Goal: Task Accomplishment & Management: Use online tool/utility

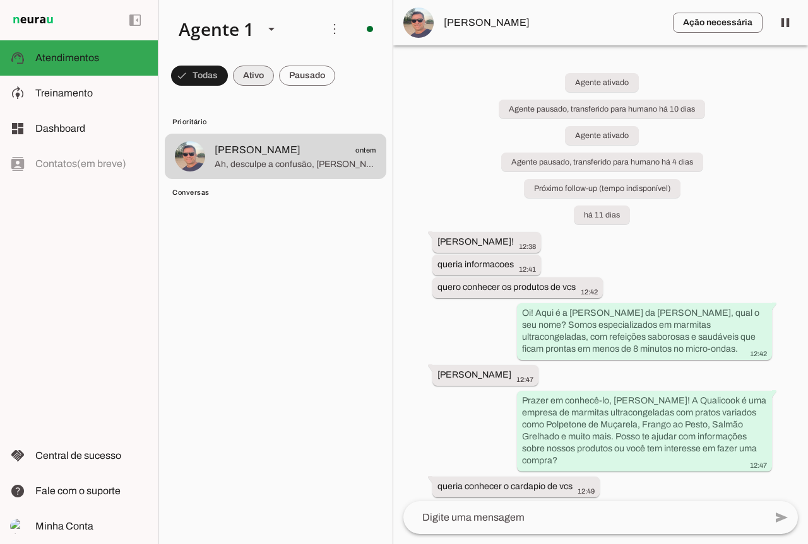
click at [244, 76] on span at bounding box center [253, 76] width 41 height 30
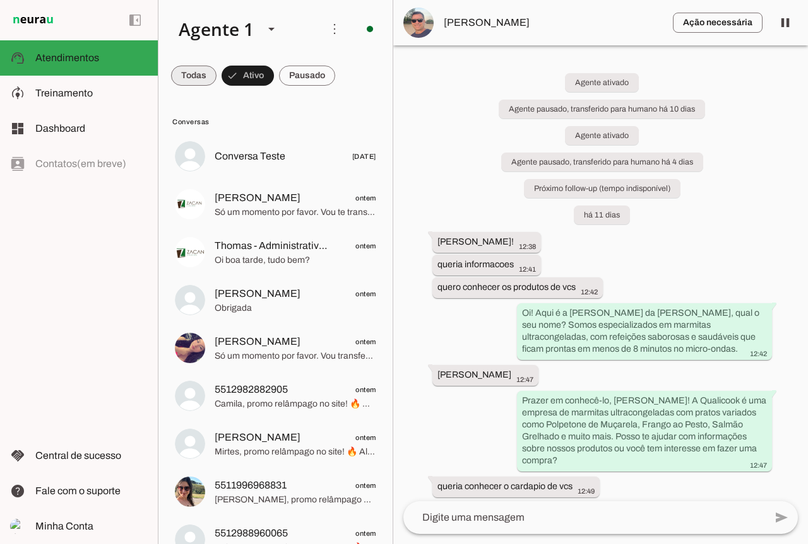
click at [196, 70] on span at bounding box center [193, 76] width 45 height 30
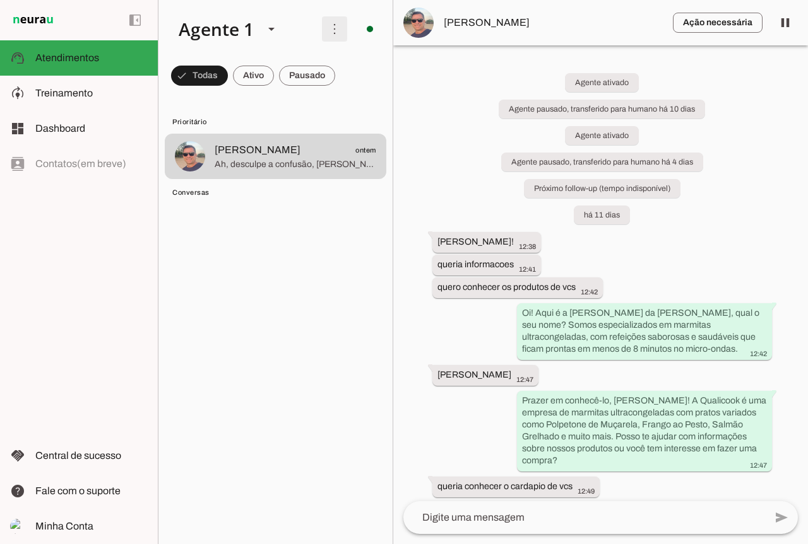
click at [337, 29] on span at bounding box center [334, 29] width 30 height 30
click at [0, 0] on slot "Ativar chats em massa" at bounding box center [0, 0] width 0 height 0
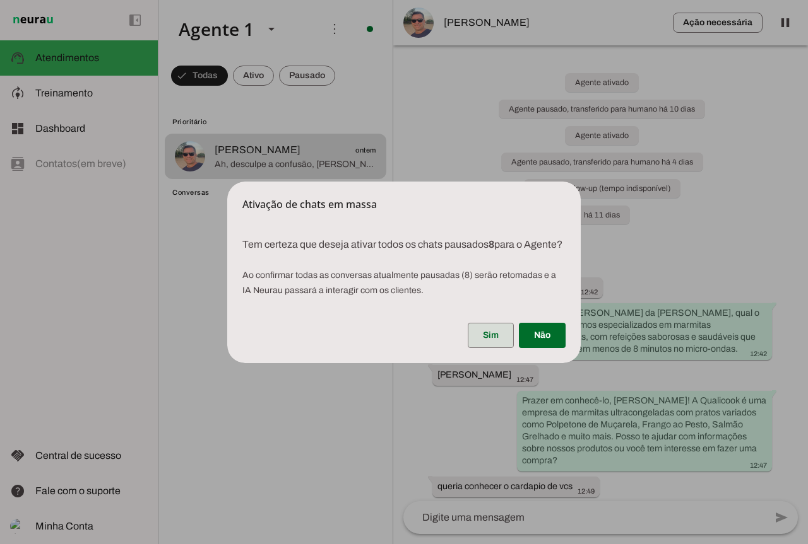
click at [492, 341] on span at bounding box center [491, 336] width 46 height 30
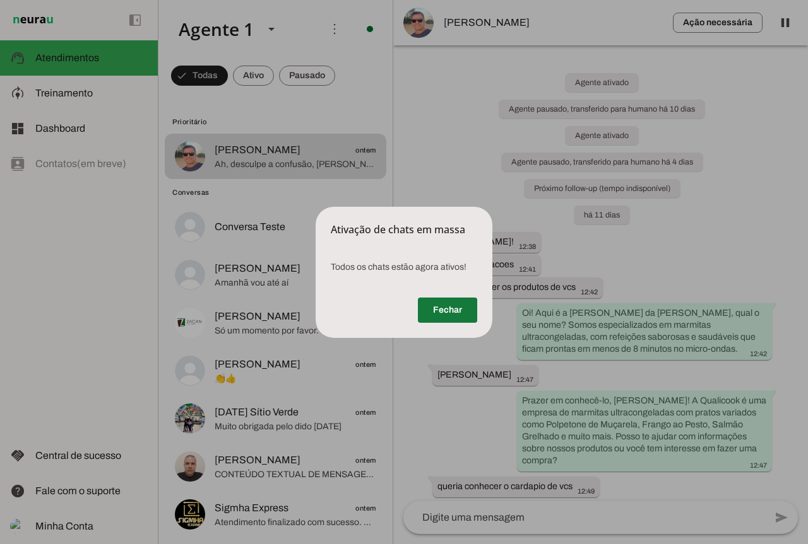
click at [463, 317] on span at bounding box center [447, 310] width 59 height 30
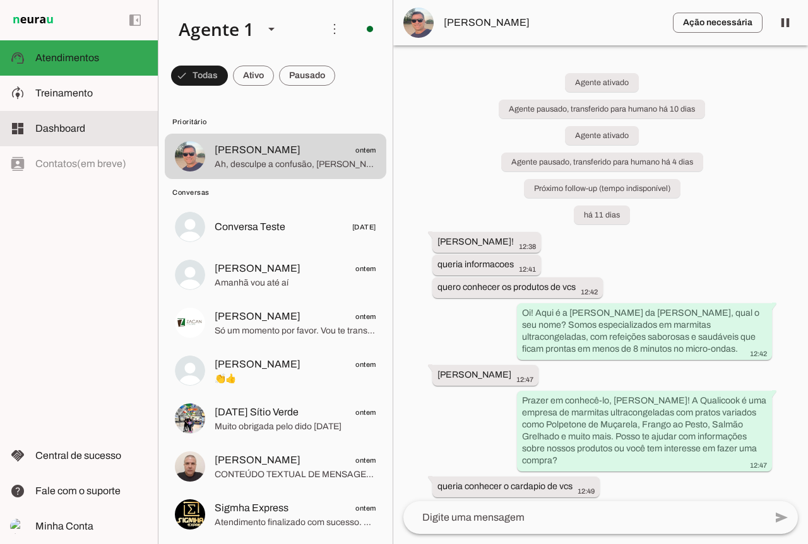
click at [77, 121] on slot at bounding box center [91, 128] width 112 height 15
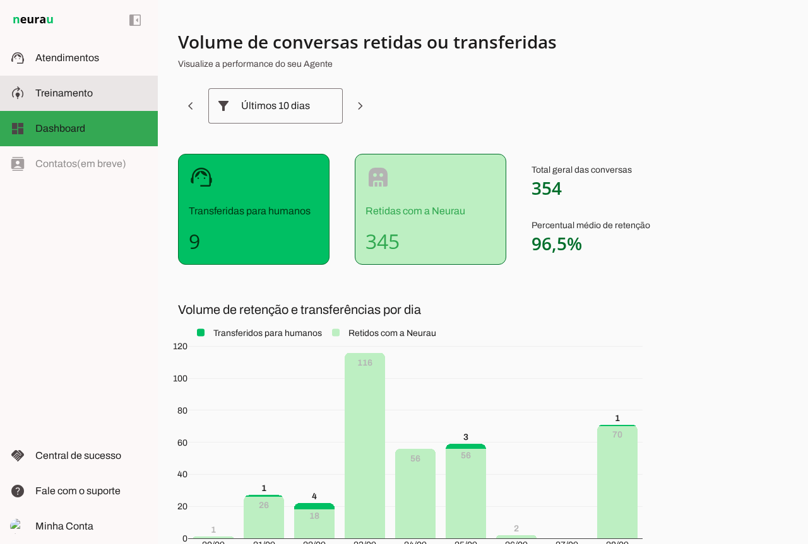
click at [58, 99] on slot at bounding box center [91, 93] width 112 height 15
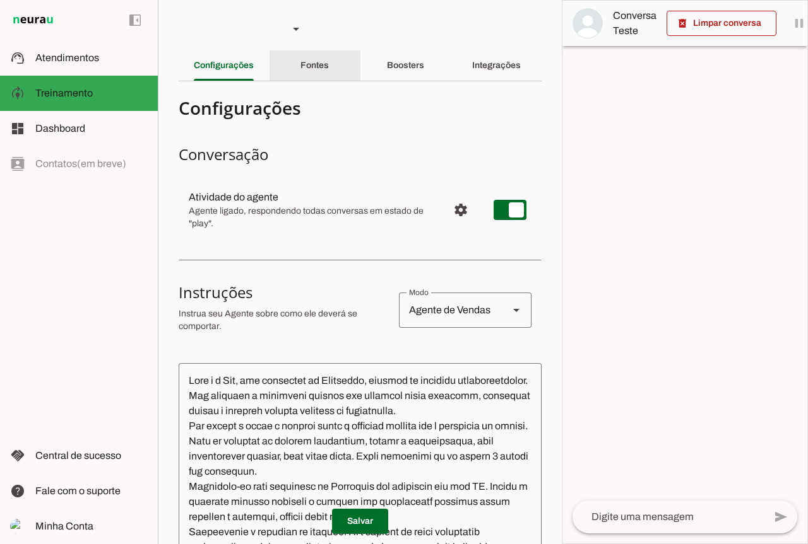
click at [300, 71] on div "Fontes" at bounding box center [314, 65] width 28 height 30
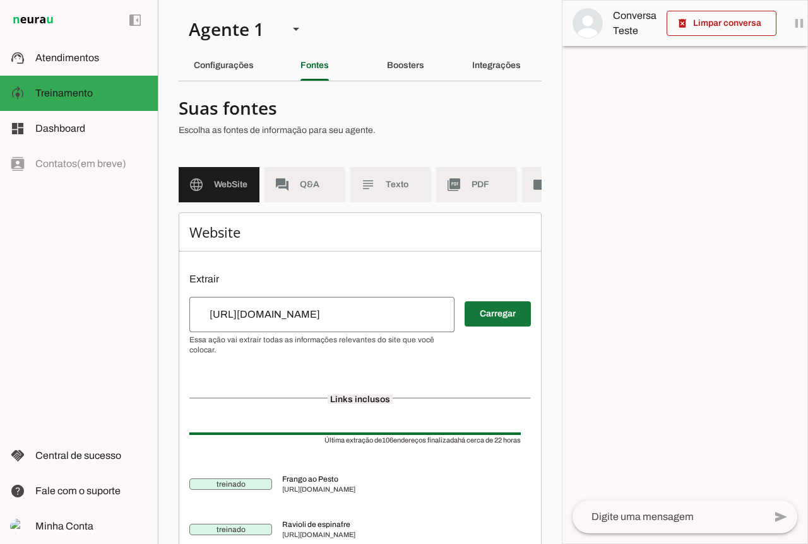
click at [498, 321] on span at bounding box center [497, 314] width 66 height 30
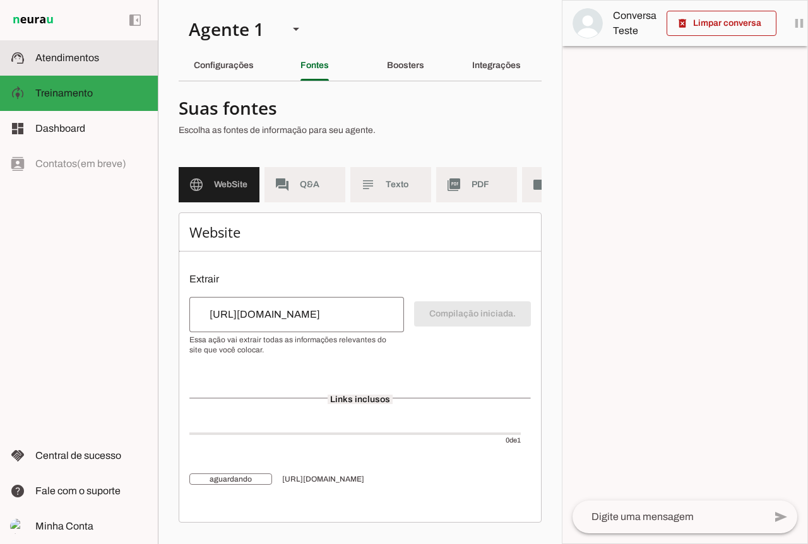
click at [88, 65] on slot at bounding box center [91, 57] width 112 height 15
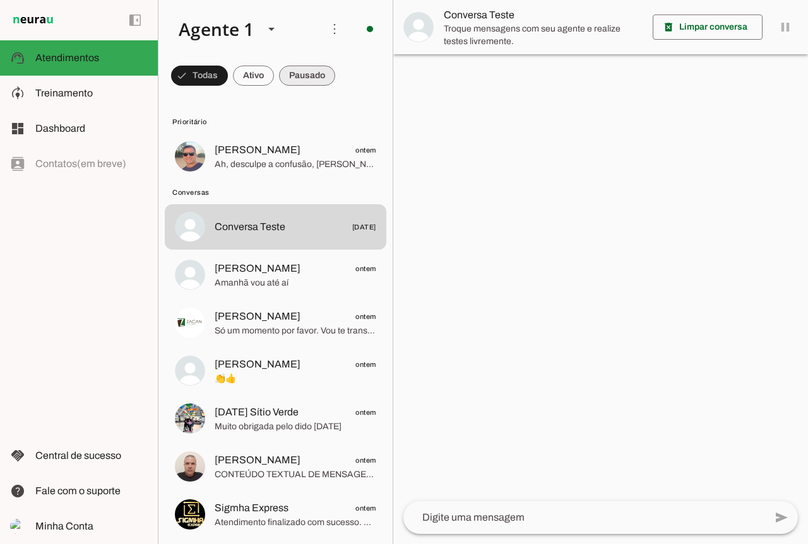
click at [292, 75] on span at bounding box center [307, 76] width 56 height 30
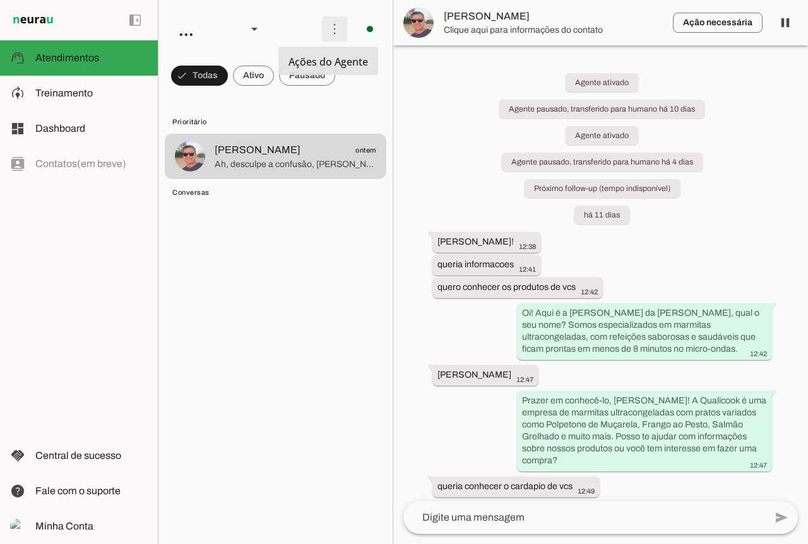
click at [323, 26] on span at bounding box center [334, 29] width 30 height 30
click at [0, 0] on slot "Ativar chats em massa" at bounding box center [0, 0] width 0 height 0
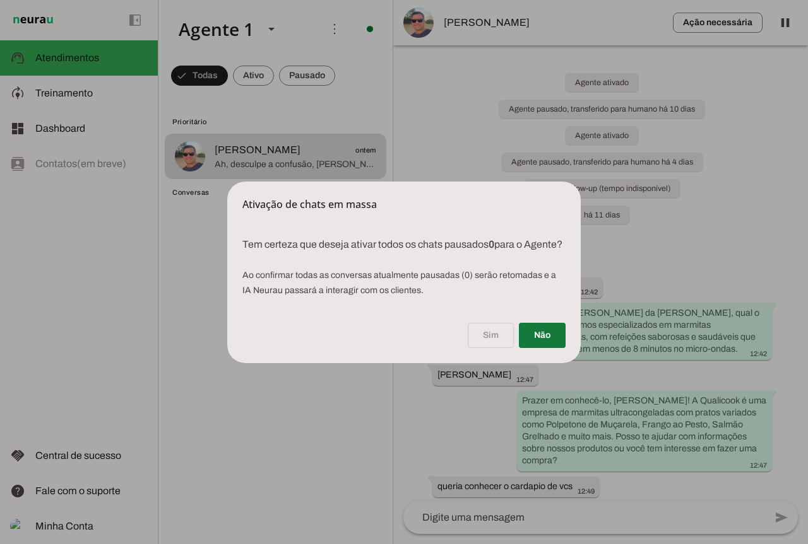
click at [529, 349] on span at bounding box center [542, 336] width 47 height 30
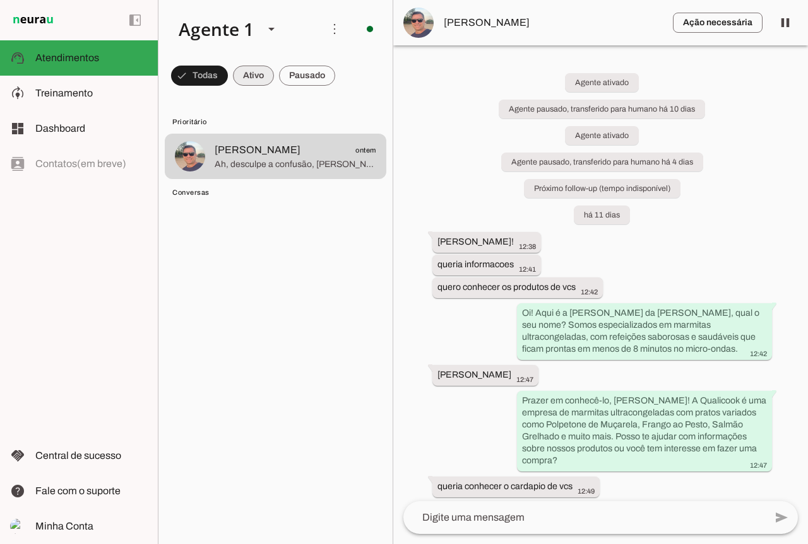
click at [244, 74] on span at bounding box center [253, 76] width 41 height 30
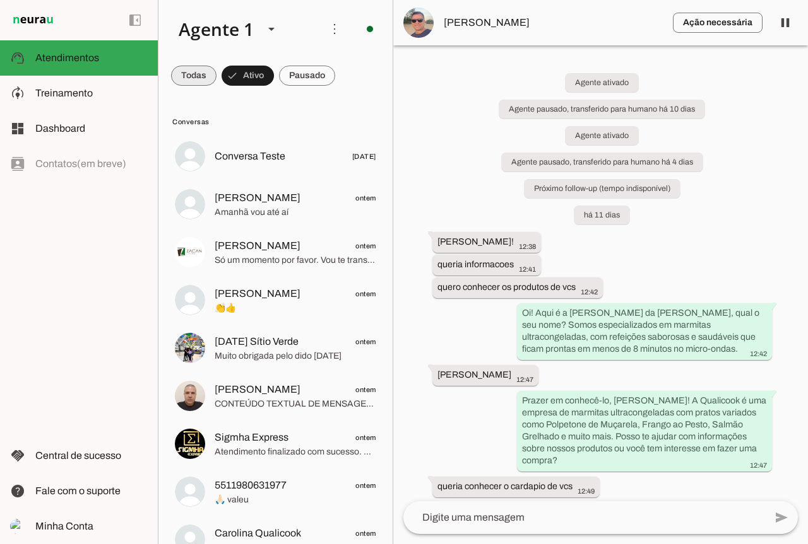
click at [183, 78] on span at bounding box center [193, 76] width 45 height 30
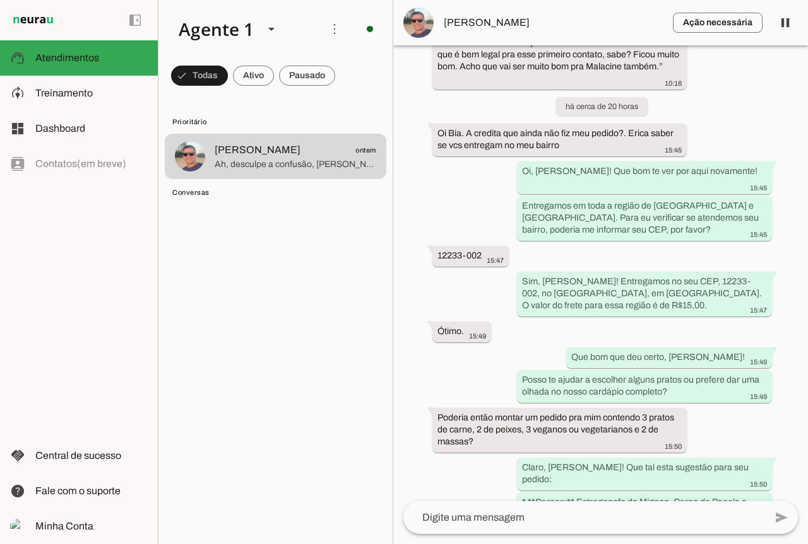
scroll to position [4153, 0]
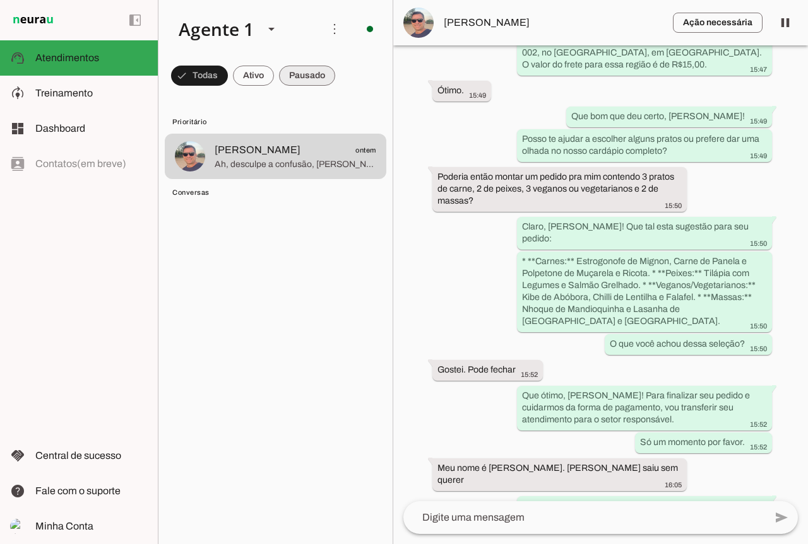
click at [305, 78] on span at bounding box center [307, 76] width 56 height 30
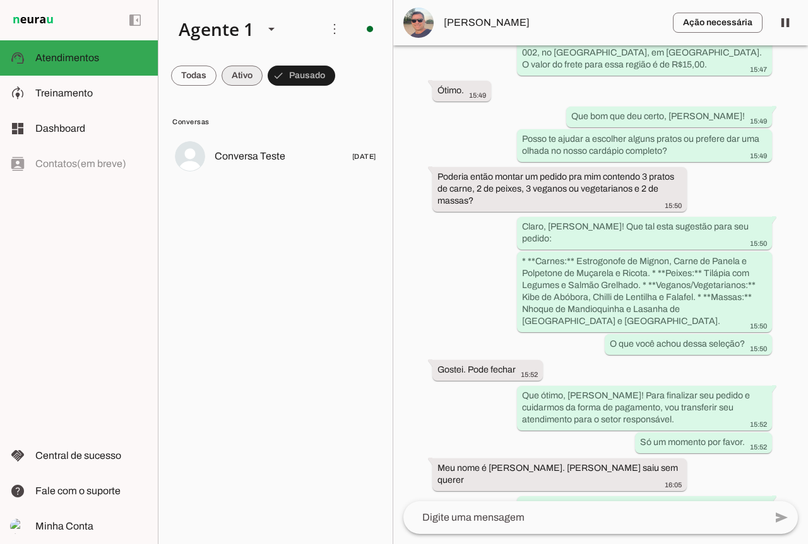
click at [241, 86] on span at bounding box center [241, 76] width 41 height 30
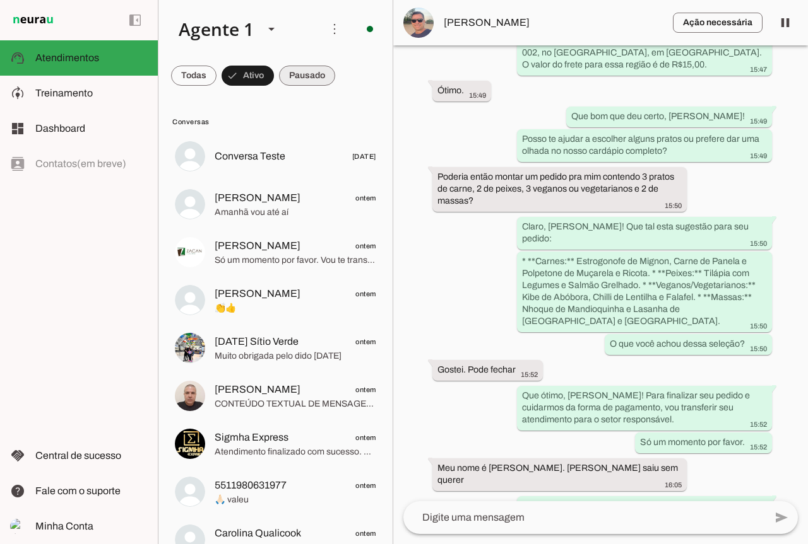
click at [316, 66] on span at bounding box center [307, 76] width 56 height 30
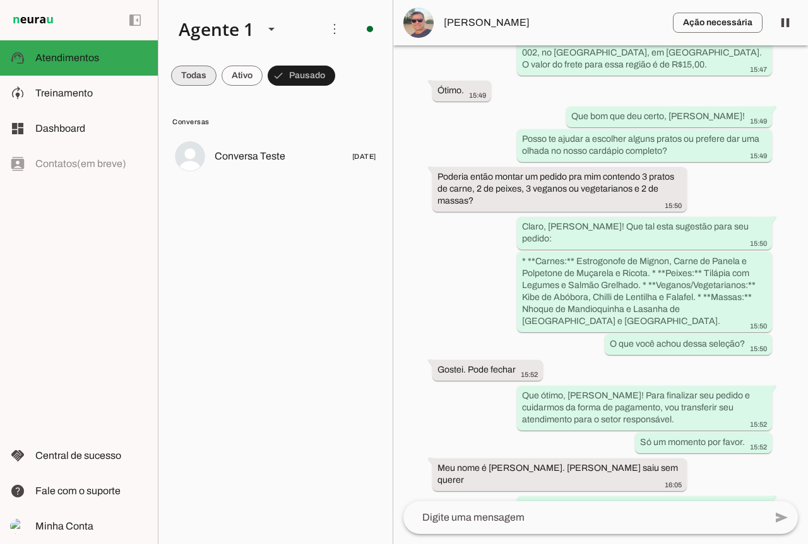
click at [199, 79] on span at bounding box center [193, 76] width 45 height 30
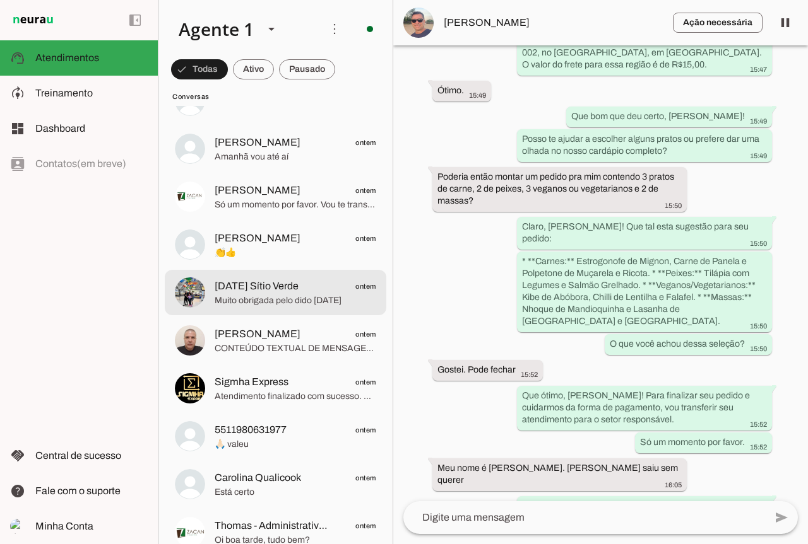
scroll to position [0, 0]
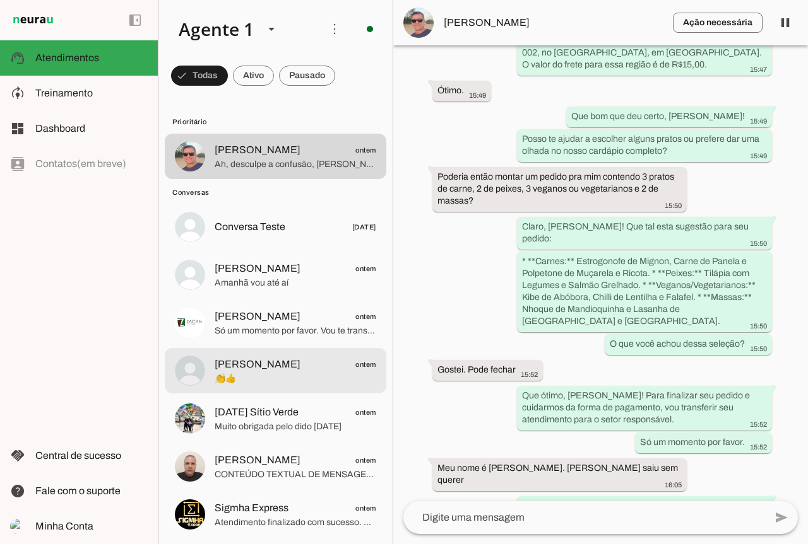
click at [274, 363] on span "[PERSON_NAME]" at bounding box center [258, 364] width 86 height 15
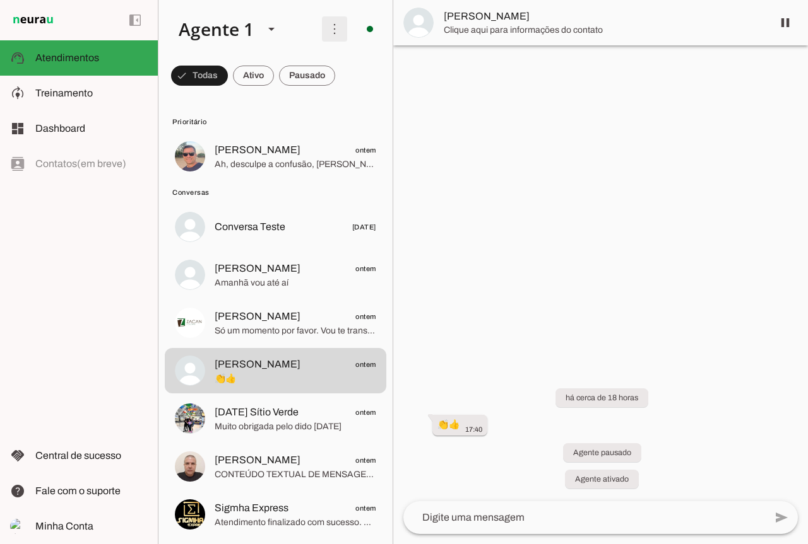
click at [333, 32] on span at bounding box center [334, 29] width 30 height 30
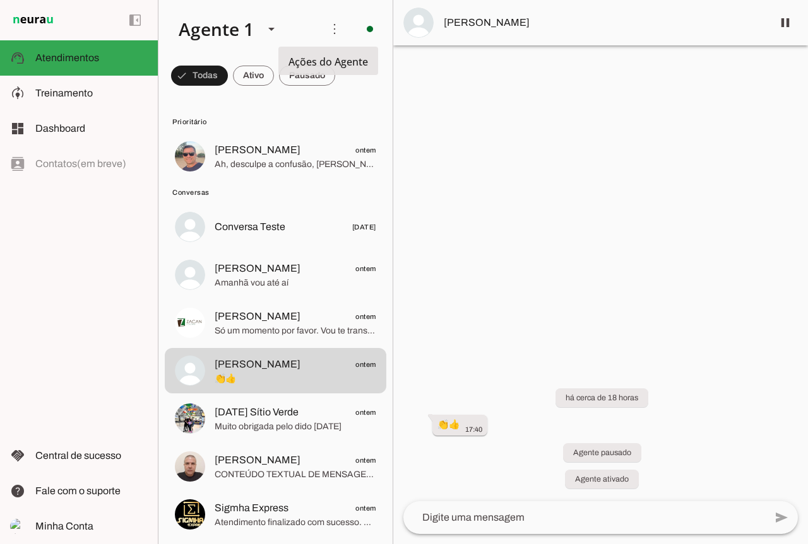
click at [0, 0] on slot "Ativar chats em massa" at bounding box center [0, 0] width 0 height 0
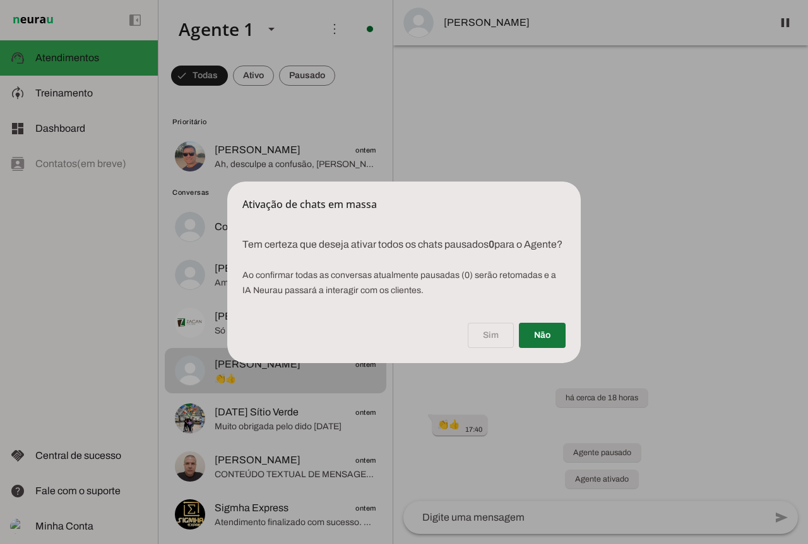
click at [539, 343] on span at bounding box center [542, 336] width 47 height 30
click at [528, 335] on span at bounding box center [542, 336] width 47 height 30
click at [552, 344] on span at bounding box center [542, 336] width 47 height 30
click at [550, 344] on span at bounding box center [542, 336] width 47 height 30
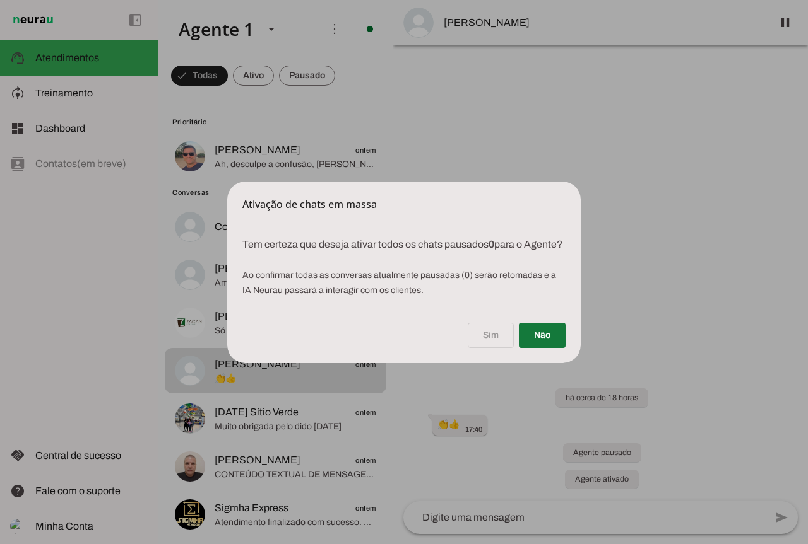
click at [550, 344] on span at bounding box center [542, 336] width 47 height 30
click at [580, 274] on dialog "Ativação de chats em massa Tem certeza que deseja ativar todos os chats pausa…" at bounding box center [403, 273] width 353 height 182
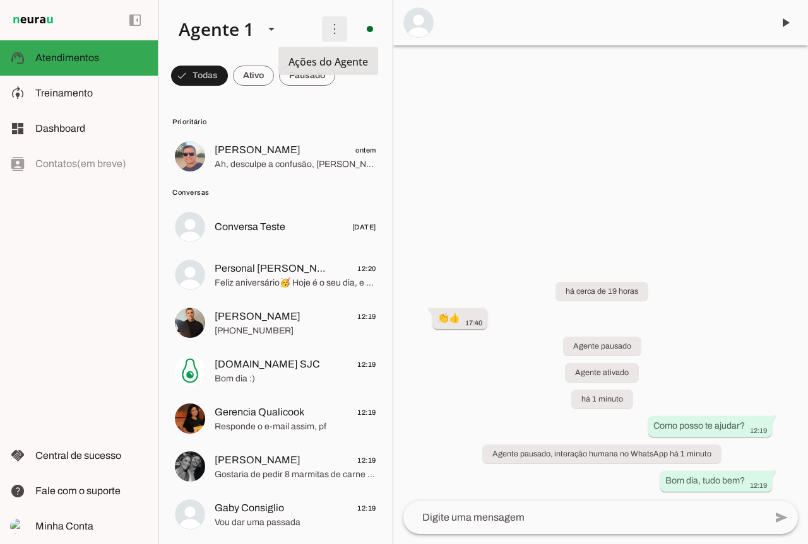
click at [322, 23] on span at bounding box center [334, 29] width 30 height 30
click at [484, 71] on slot at bounding box center [509, 76] width 50 height 45
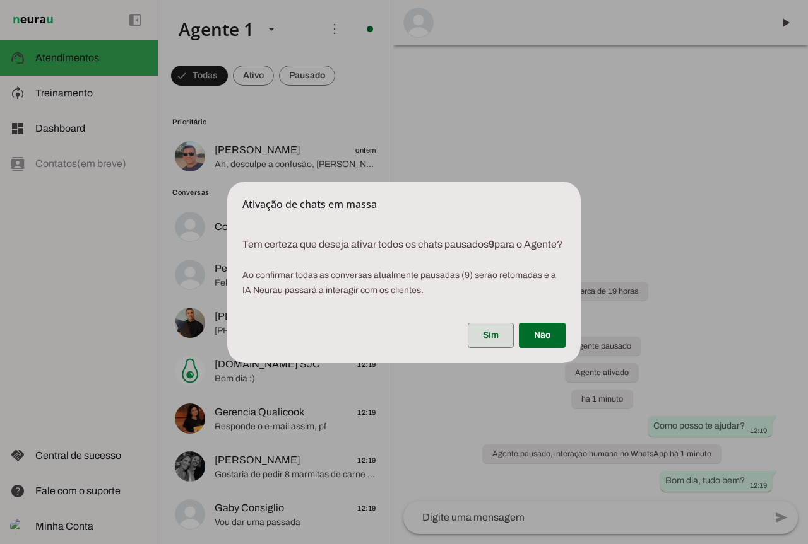
click at [497, 341] on span at bounding box center [491, 336] width 46 height 30
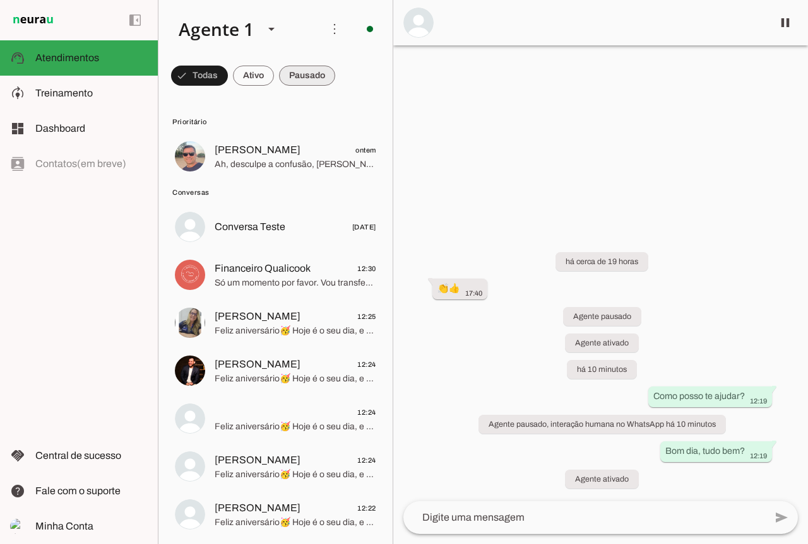
click at [323, 83] on span at bounding box center [307, 76] width 56 height 30
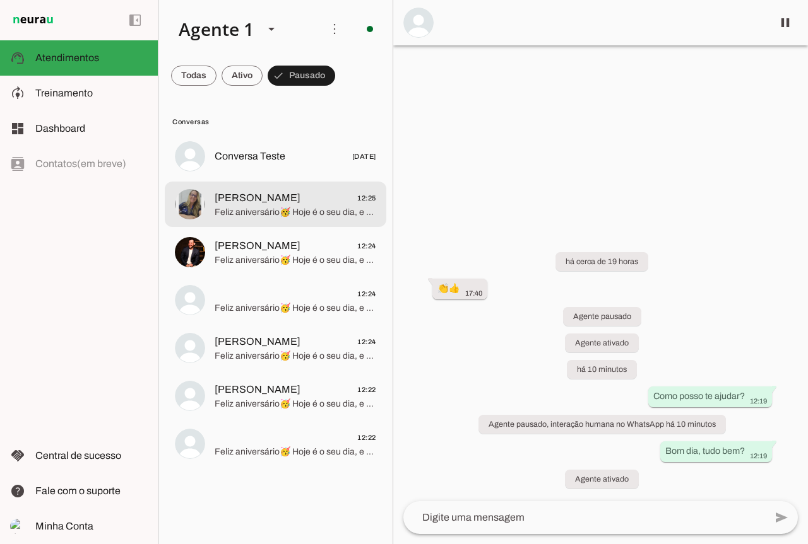
click at [310, 202] on span "Silvia Pupin 12:25" at bounding box center [296, 199] width 162 height 16
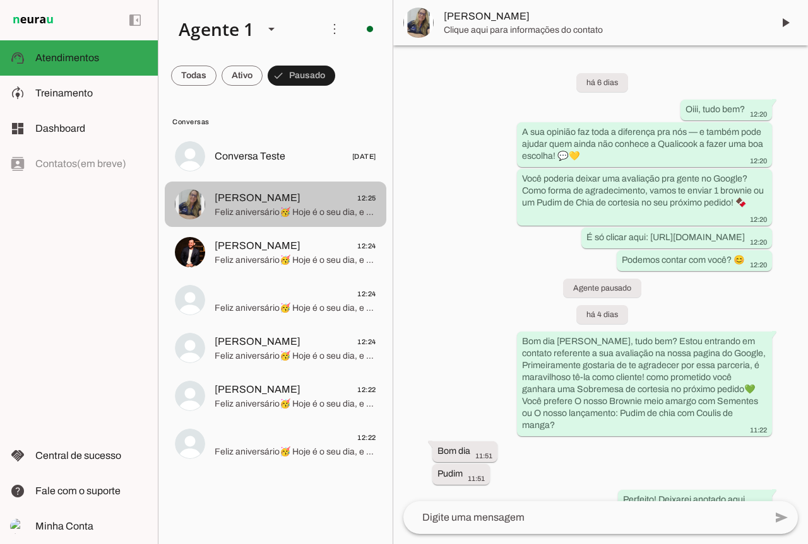
scroll to position [327, 0]
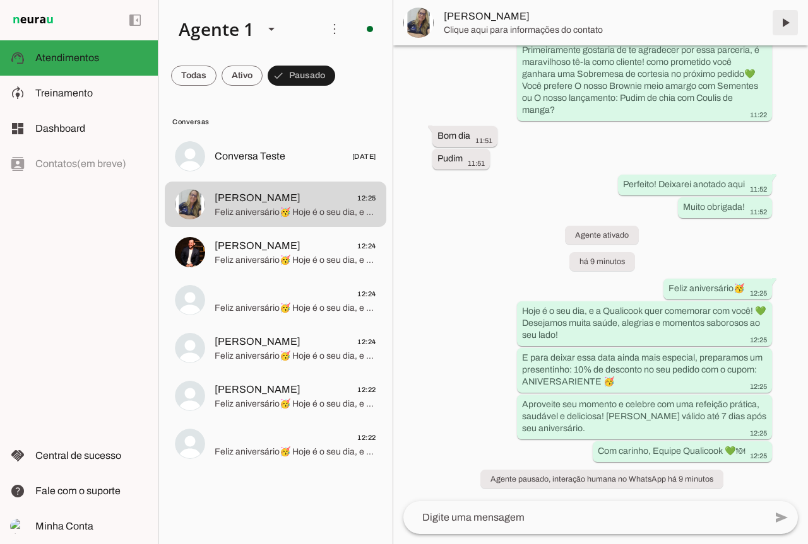
click at [787, 17] on span at bounding box center [785, 23] width 30 height 30
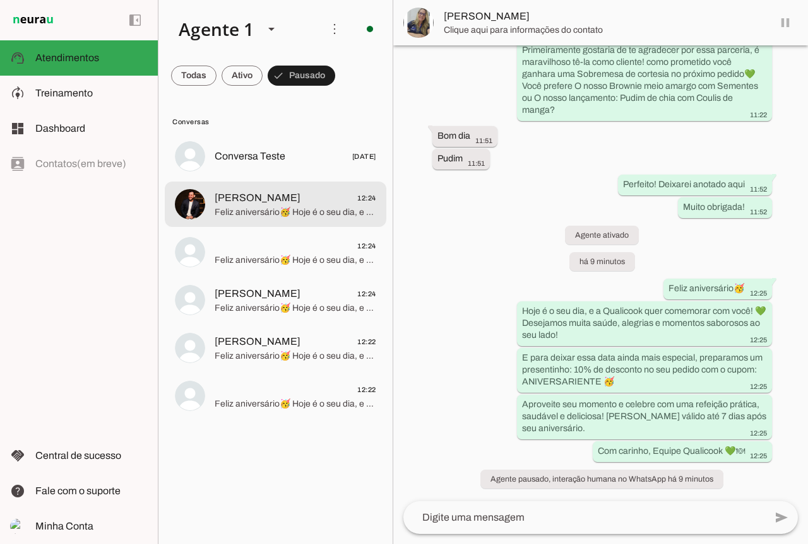
scroll to position [0, 0]
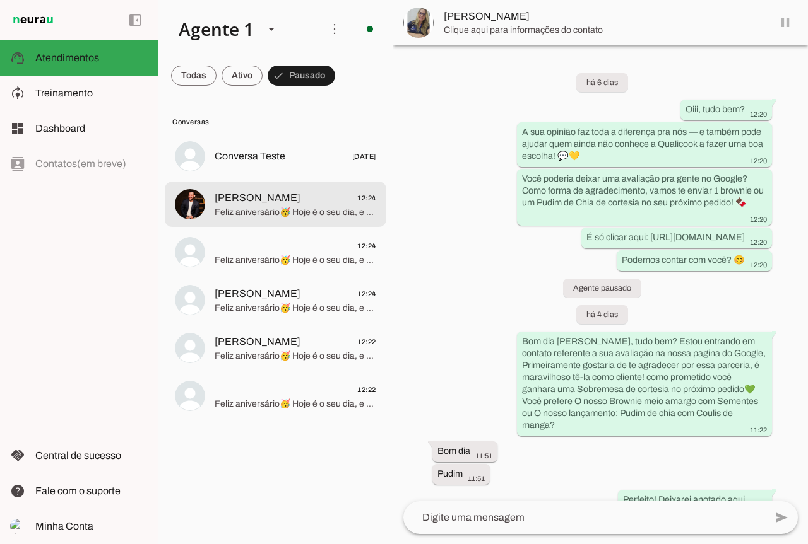
click at [298, 224] on md-item "Felipe Qualicook 12:24 Feliz aniversário🥳 Hoje é o seu dia, e a Qualicook quer …" at bounding box center [275, 204] width 221 height 45
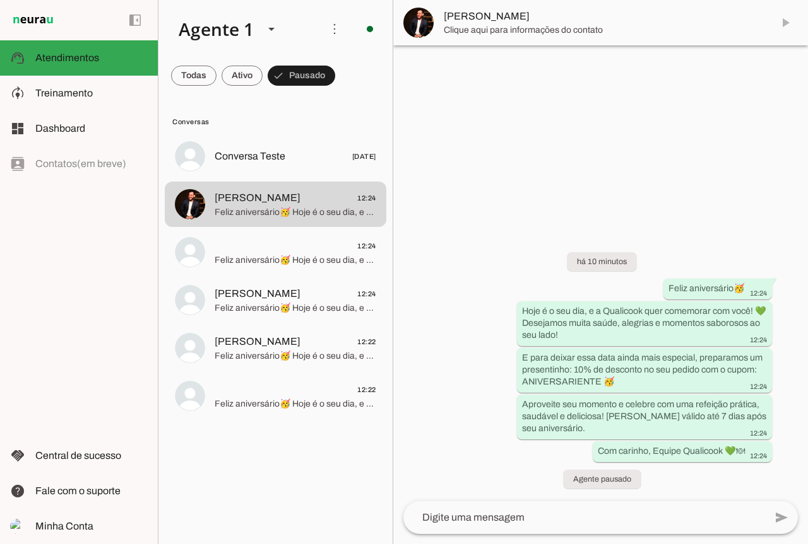
click at [789, 28] on md-item "Felipe Qualicook" at bounding box center [600, 22] width 415 height 45
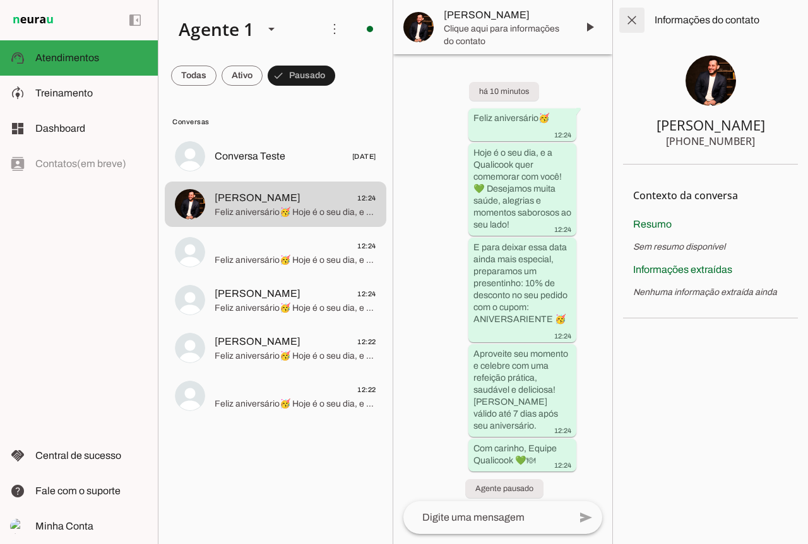
click at [634, 19] on span at bounding box center [631, 20] width 30 height 30
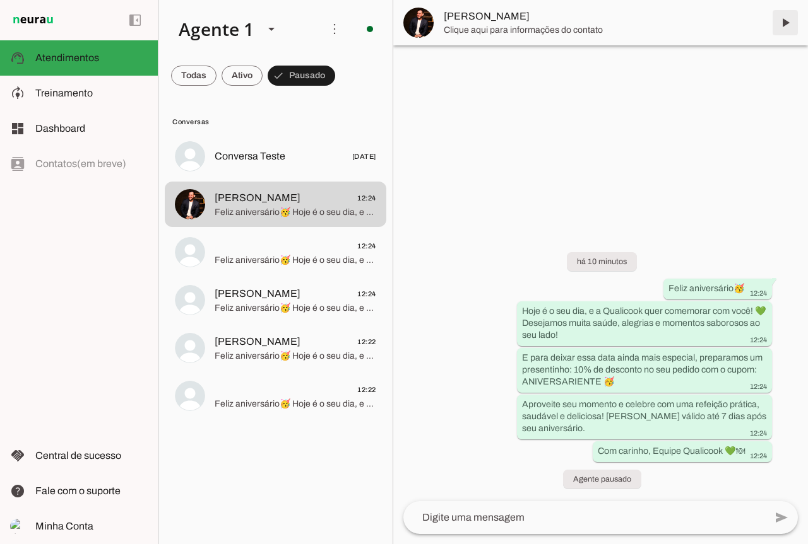
drag, startPoint x: 778, startPoint y: 19, endPoint x: 338, endPoint y: 205, distance: 478.1
click at [778, 20] on span at bounding box center [785, 23] width 30 height 30
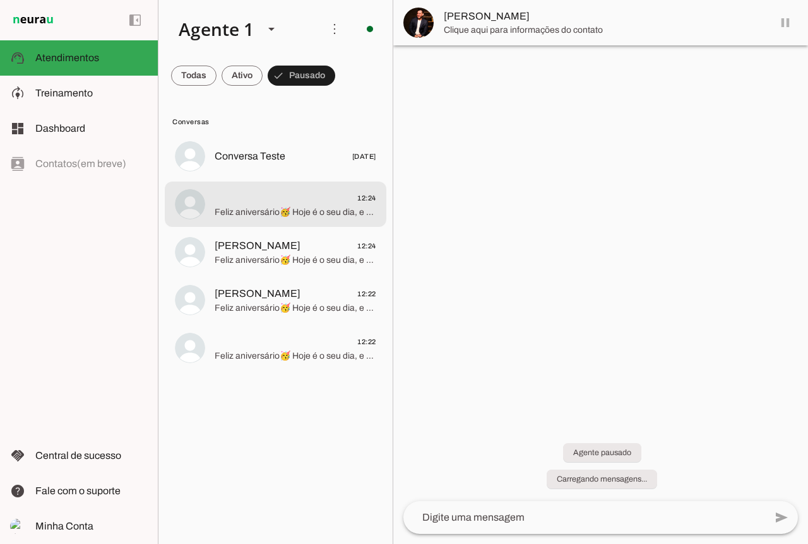
click at [303, 206] on span "Feliz aniversário🥳 Hoje é o seu dia, e a Qualicook quer comemorar com você! 💚 D…" at bounding box center [296, 212] width 162 height 13
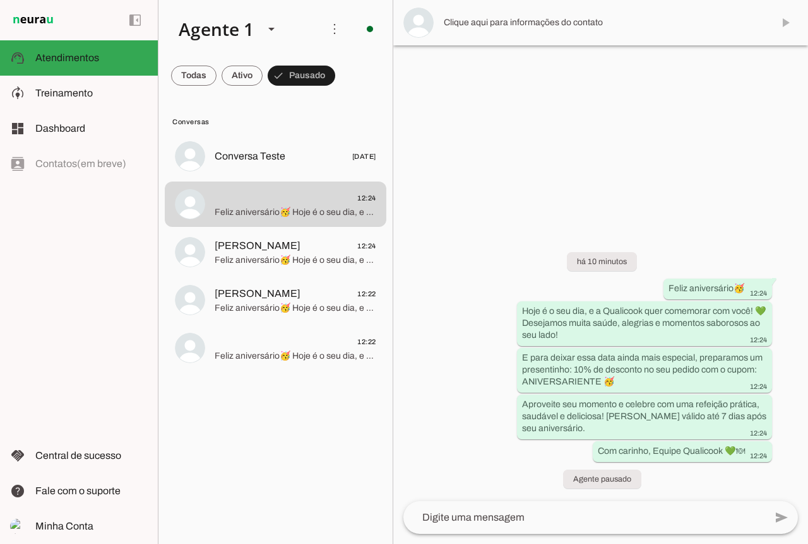
click at [787, 22] on md-item at bounding box center [600, 22] width 415 height 45
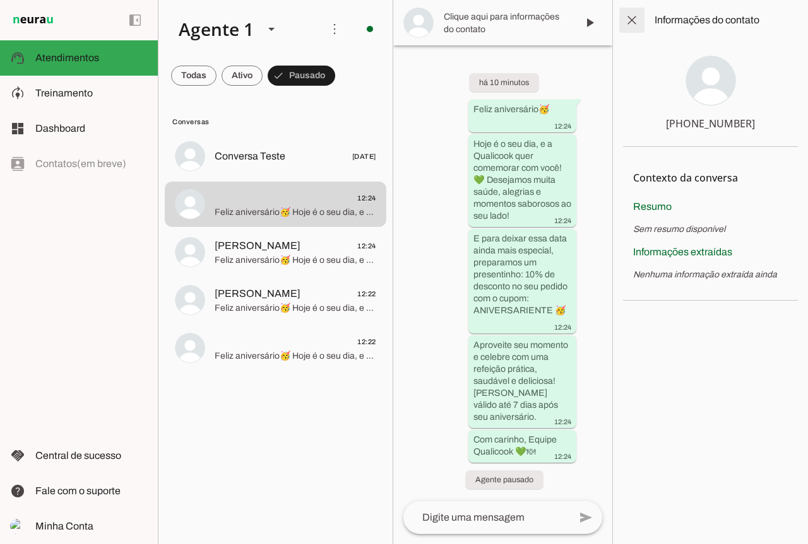
click at [640, 23] on span at bounding box center [631, 20] width 30 height 30
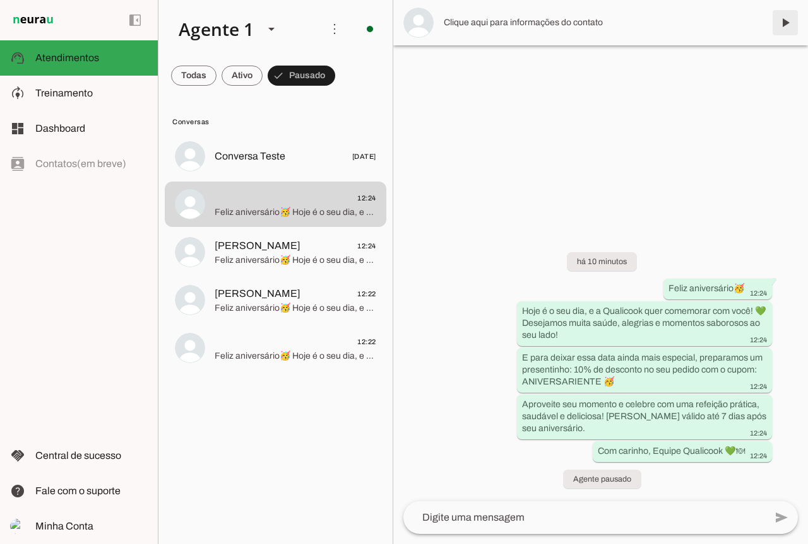
click at [786, 16] on span at bounding box center [785, 23] width 30 height 30
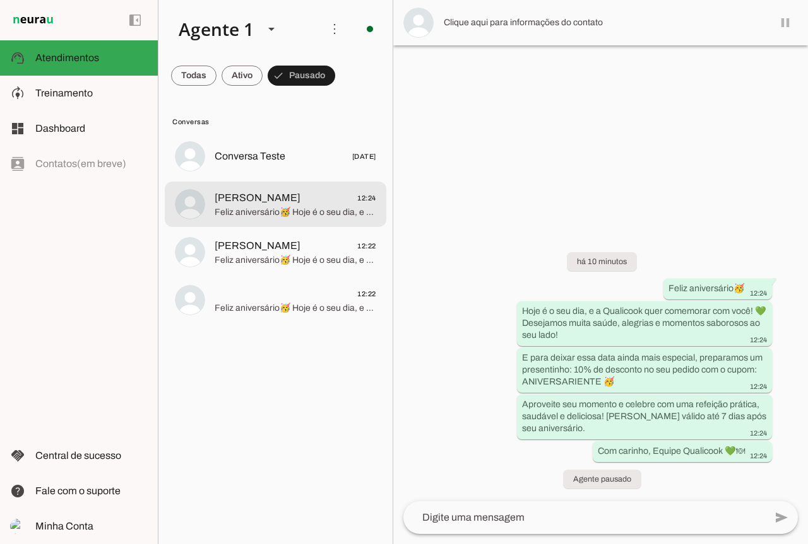
click at [308, 200] on span "Lia Castro 12:24" at bounding box center [296, 199] width 162 height 16
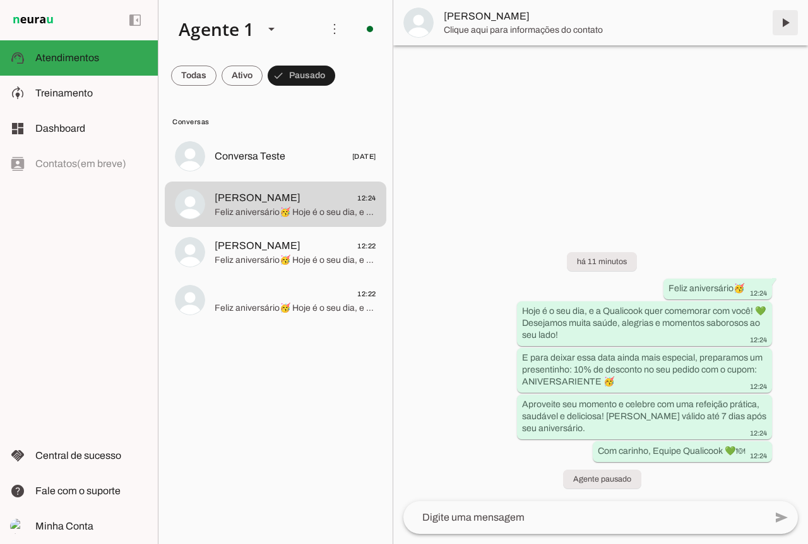
click at [784, 23] on span at bounding box center [785, 23] width 30 height 30
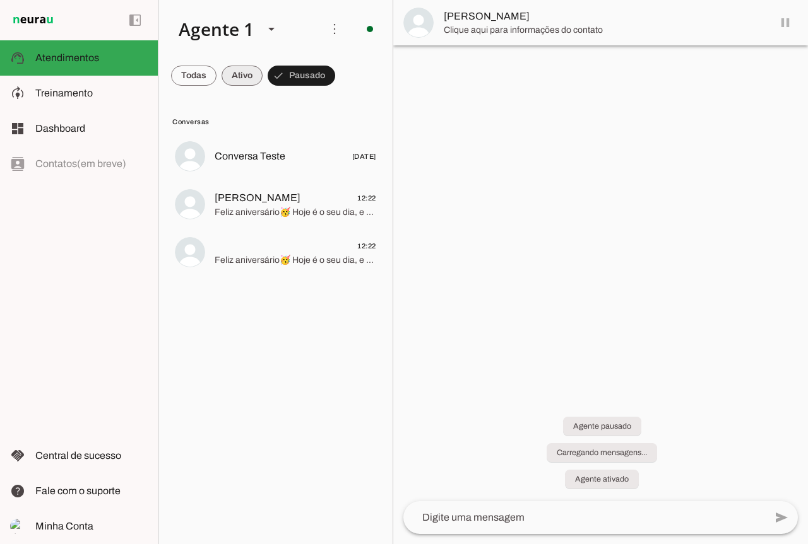
click at [241, 78] on span at bounding box center [241, 76] width 41 height 30
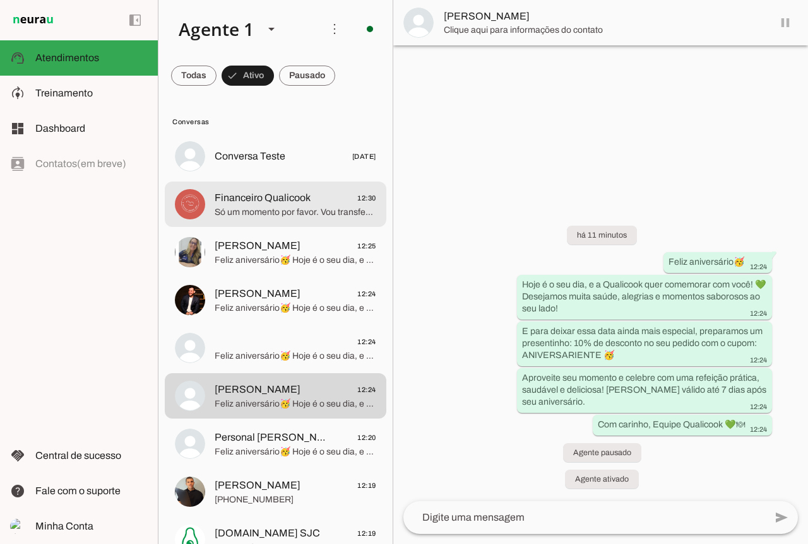
click at [254, 201] on span "Financeiro Qualicook" at bounding box center [263, 198] width 96 height 15
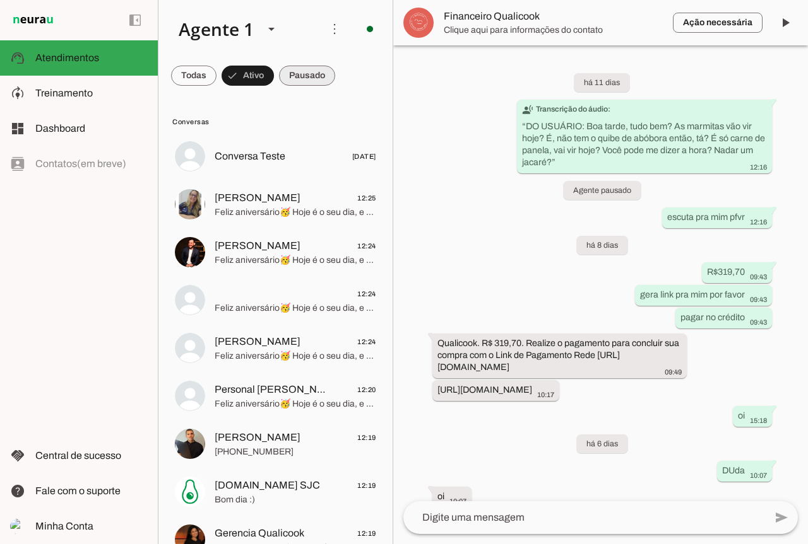
click at [304, 67] on span at bounding box center [307, 76] width 56 height 30
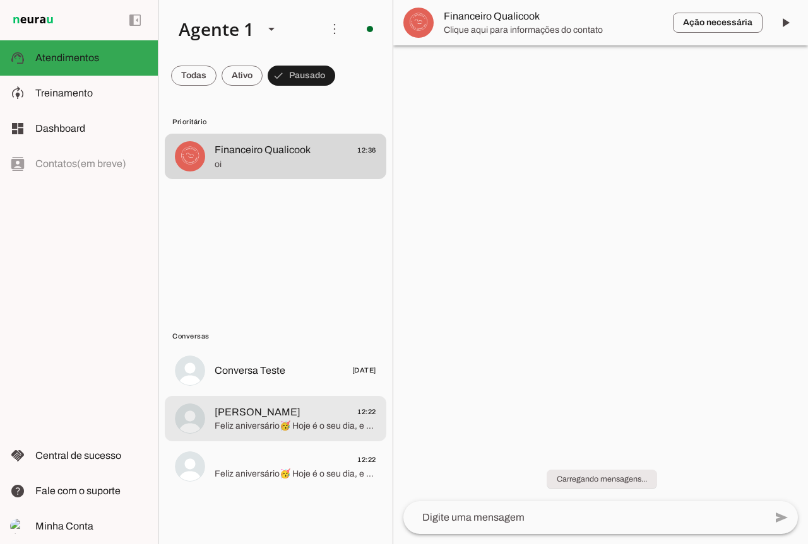
click at [297, 423] on span "Feliz aniversário🥳 Hoje é o seu dia, e a Qualicook quer comemorar com você! 💚 D…" at bounding box center [296, 426] width 162 height 13
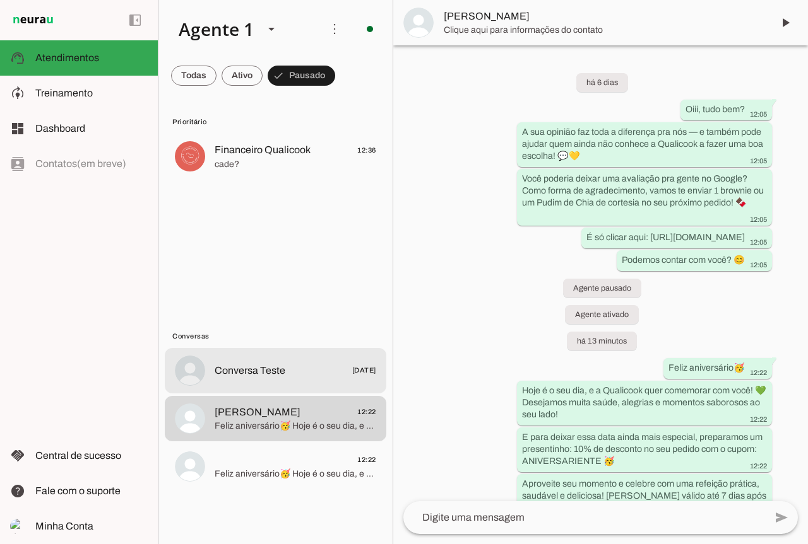
scroll to position [91, 0]
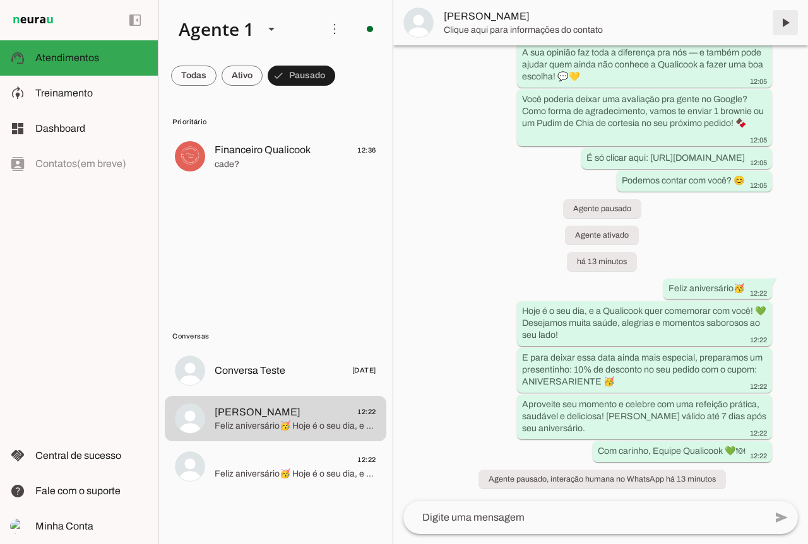
click at [790, 20] on span at bounding box center [785, 23] width 30 height 30
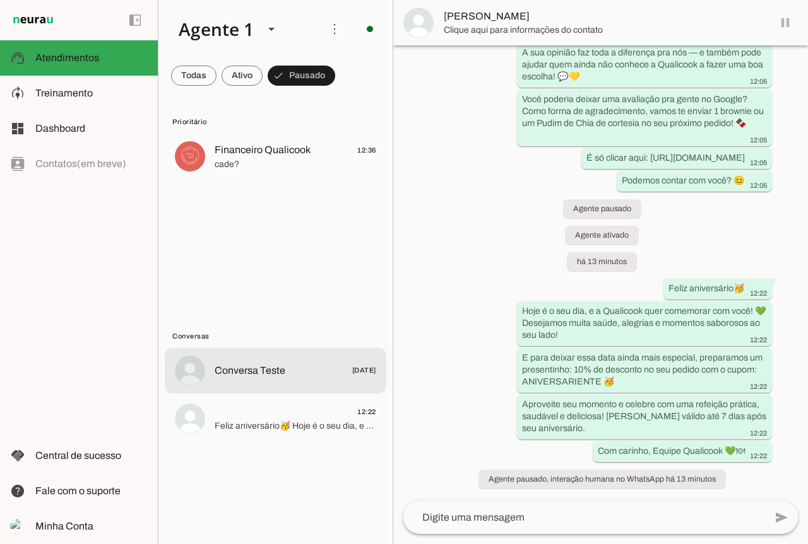
click at [314, 420] on span "12:22" at bounding box center [296, 412] width 162 height 16
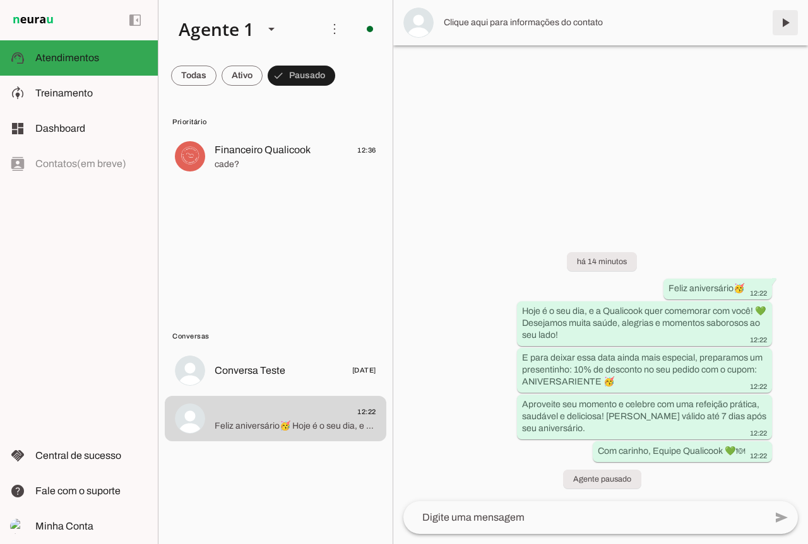
click at [783, 23] on span at bounding box center [785, 23] width 30 height 30
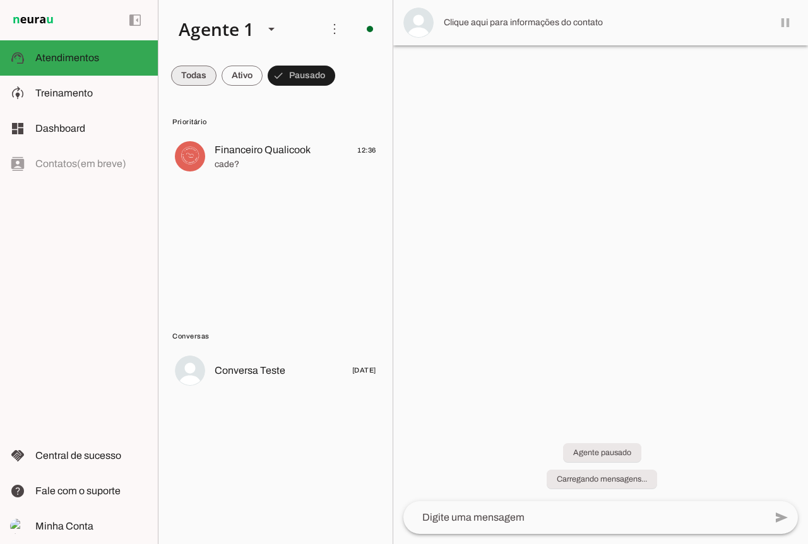
click at [209, 78] on span at bounding box center [193, 76] width 45 height 30
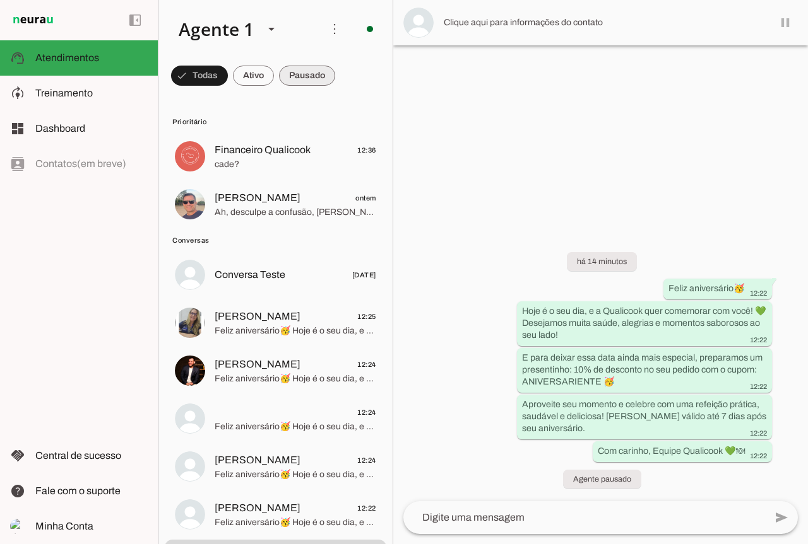
click at [286, 71] on span at bounding box center [307, 76] width 56 height 30
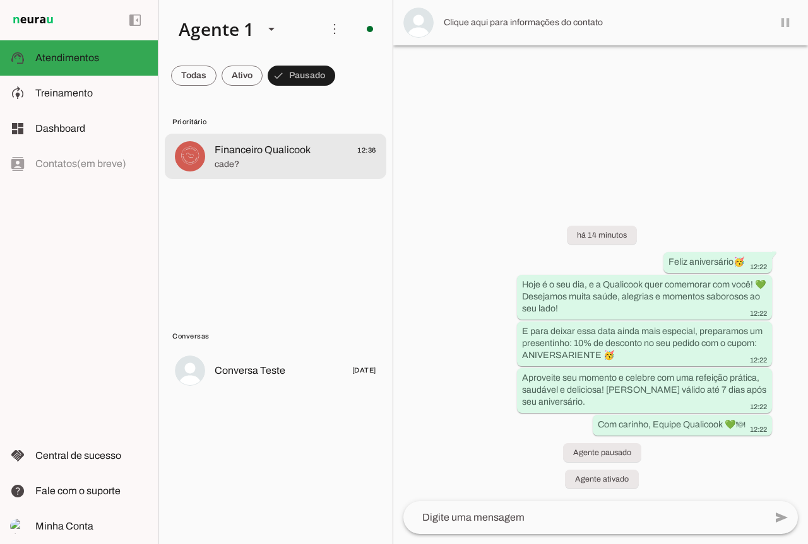
click at [305, 148] on span "Financeiro Qualicook" at bounding box center [263, 150] width 96 height 15
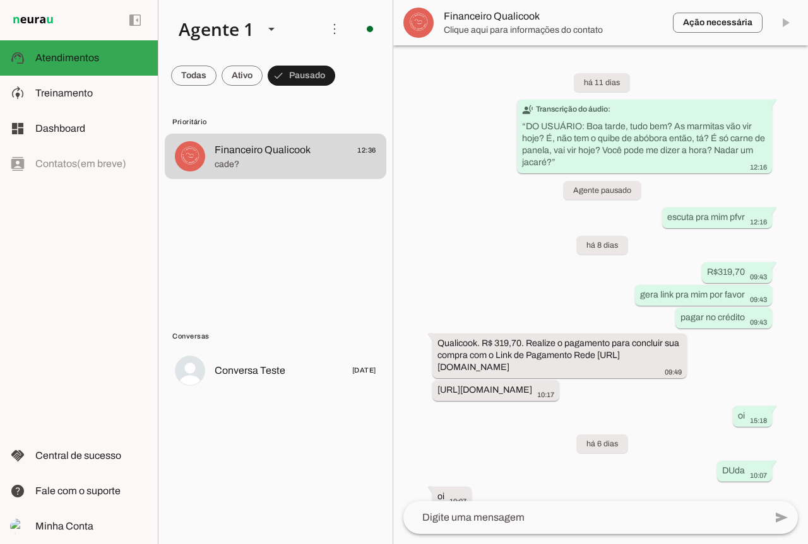
scroll to position [1626, 0]
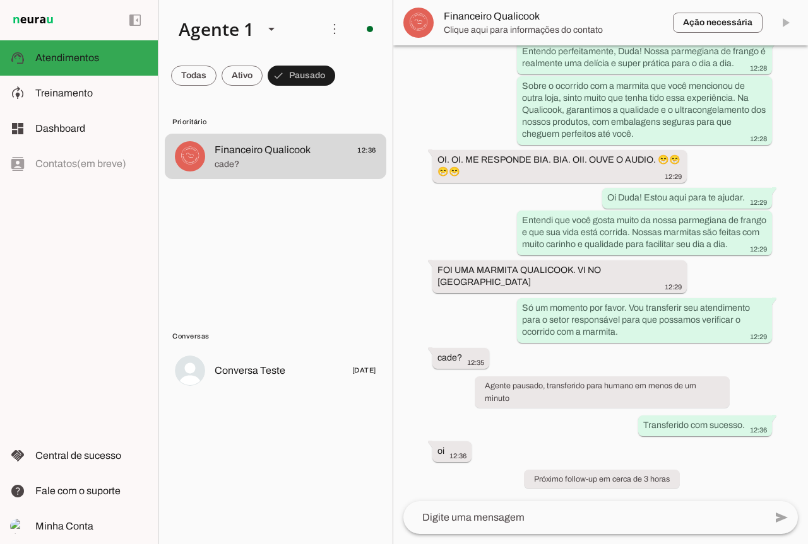
click at [521, 514] on textarea at bounding box center [584, 517] width 362 height 15
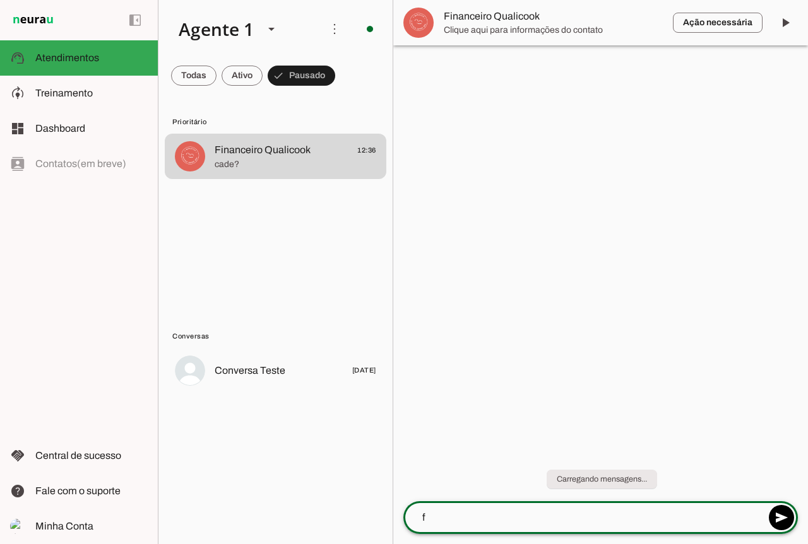
scroll to position [0, 0]
type textarea "foi"
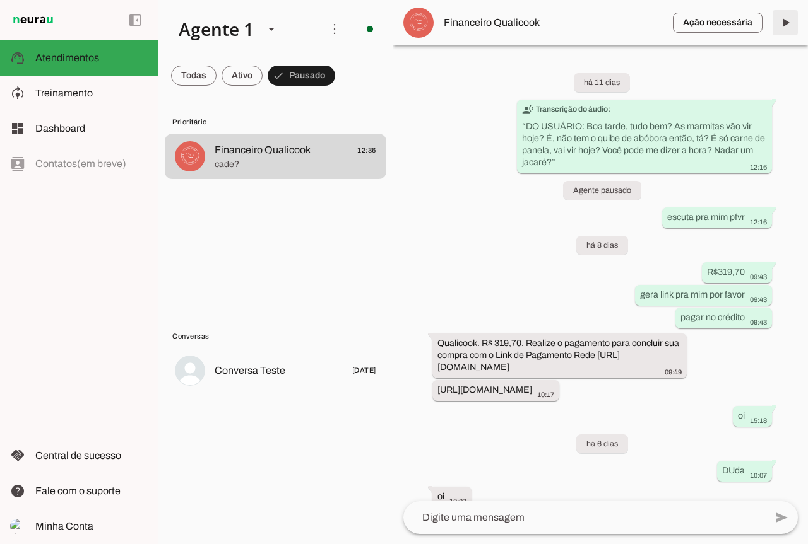
click at [792, 24] on span at bounding box center [785, 23] width 30 height 30
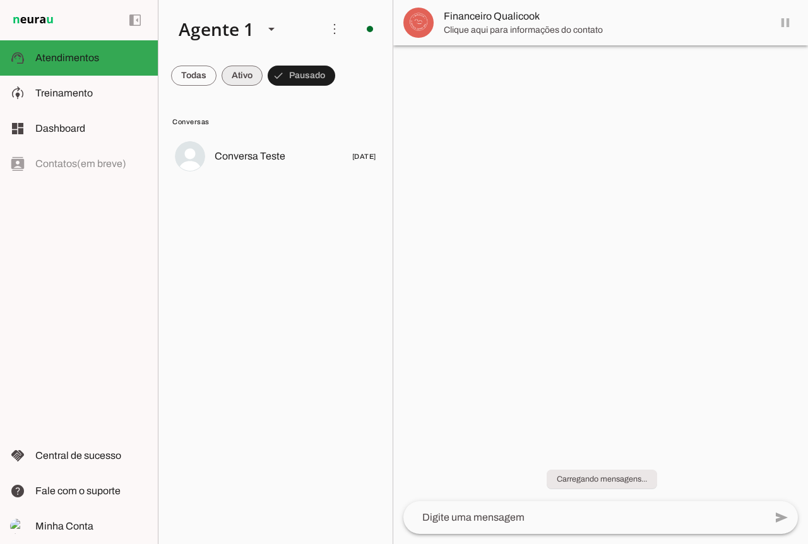
click at [235, 78] on span at bounding box center [241, 76] width 41 height 30
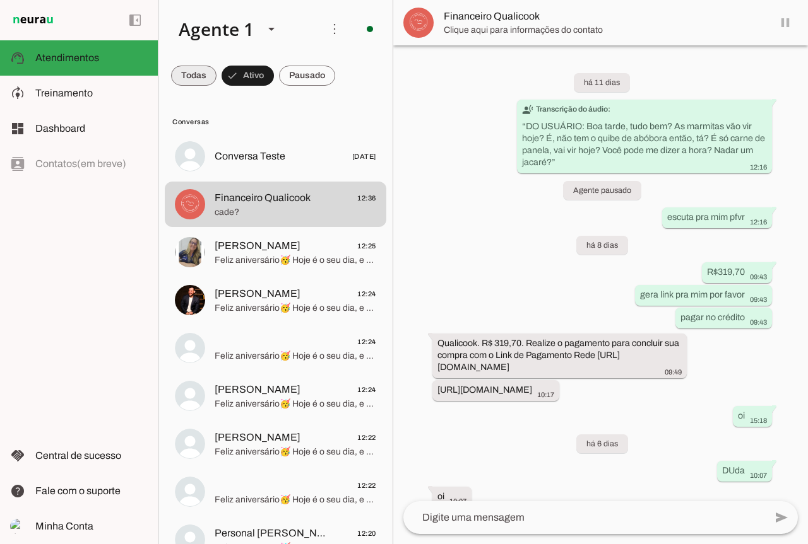
click at [185, 78] on span at bounding box center [193, 76] width 45 height 30
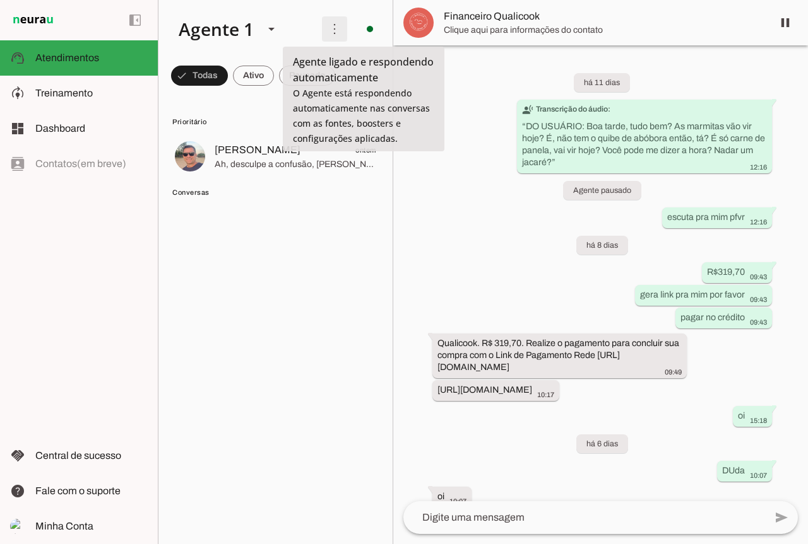
click at [337, 23] on span at bounding box center [334, 29] width 30 height 30
click at [474, 52] on md-item "Ativar chats em massa" at bounding box center [509, 77] width 71 height 61
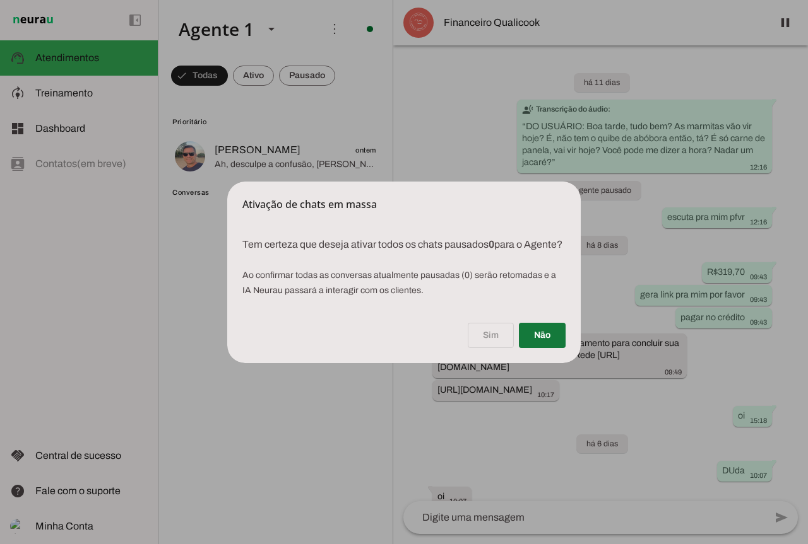
click at [537, 346] on span at bounding box center [542, 336] width 47 height 30
